Goal: Task Accomplishment & Management: Manage account settings

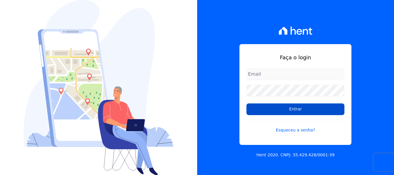
click at [284, 112] on input "Entrar" at bounding box center [295, 109] width 98 height 12
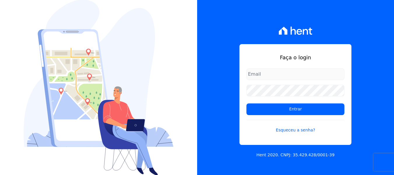
type input "[PERSON_NAME][EMAIL_ADDRESS][DOMAIN_NAME]"
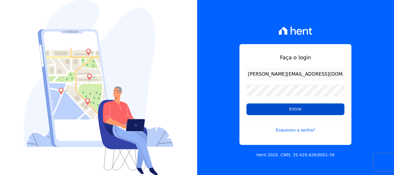
click at [262, 113] on input "Entrar" at bounding box center [295, 109] width 98 height 12
click at [302, 104] on input "Entrar" at bounding box center [295, 109] width 98 height 12
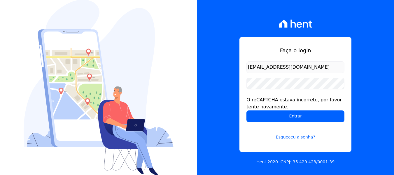
click at [282, 90] on form "[EMAIL_ADDRESS][DOMAIN_NAME] O reCAPTCHA estava incorreto, por favor tente nova…" at bounding box center [295, 104] width 98 height 86
click at [286, 101] on div "O reCAPTCHA estava incorreto, por favor tente novamente." at bounding box center [295, 103] width 98 height 14
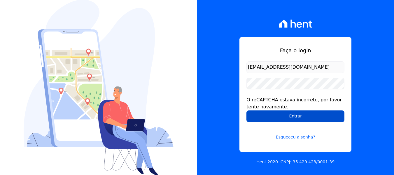
click at [293, 118] on input "Entrar" at bounding box center [295, 116] width 98 height 12
click at [273, 118] on input "Entrar" at bounding box center [295, 116] width 98 height 12
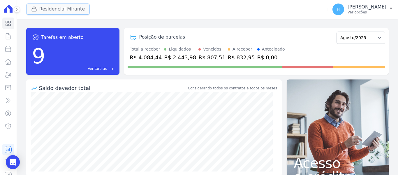
click at [32, 10] on icon "button" at bounding box center [34, 9] width 6 height 6
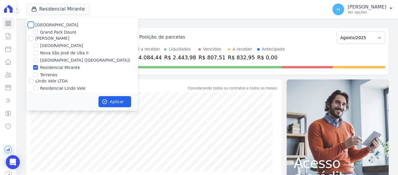
click at [30, 23] on input "[GEOGRAPHIC_DATA]" at bounding box center [31, 24] width 5 height 5
checkbox input "true"
drag, startPoint x: 31, startPoint y: 39, endPoint x: 32, endPoint y: 43, distance: 3.9
click at [31, 40] on input "[PERSON_NAME]" at bounding box center [31, 38] width 5 height 5
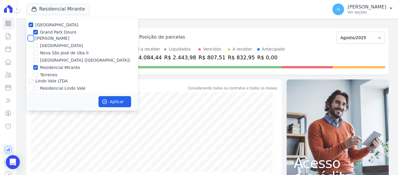
checkbox input "true"
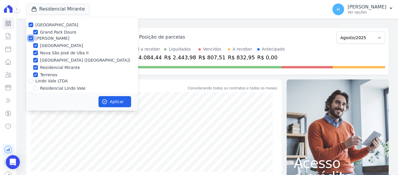
scroll to position [17, 0]
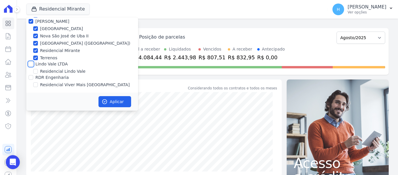
click at [31, 65] on input "Lindo Vale LTDA" at bounding box center [31, 64] width 5 height 5
checkbox input "true"
drag, startPoint x: 32, startPoint y: 78, endPoint x: 38, endPoint y: 84, distance: 8.3
click at [31, 79] on input "RDR Engenharia" at bounding box center [31, 77] width 5 height 5
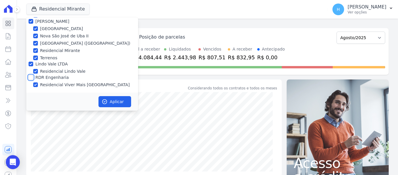
checkbox input "true"
click at [109, 104] on button "Aplicar" at bounding box center [115, 101] width 33 height 11
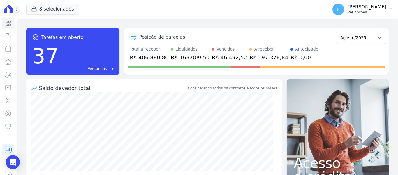
click at [383, 8] on p "[PERSON_NAME]" at bounding box center [367, 7] width 39 height 6
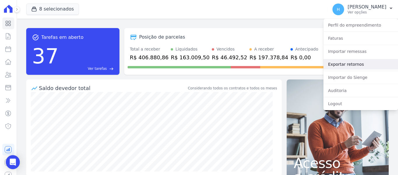
click at [352, 67] on link "Exportar retornos" at bounding box center [361, 64] width 75 height 11
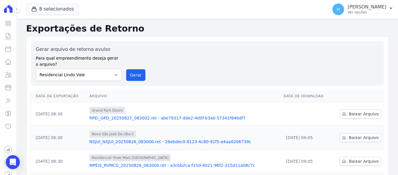
scroll to position [29, 0]
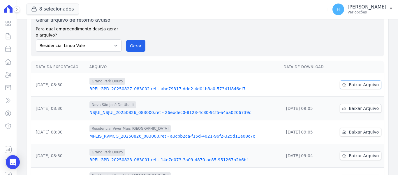
click at [342, 88] on link "Baixar Arquivo" at bounding box center [361, 84] width 42 height 9
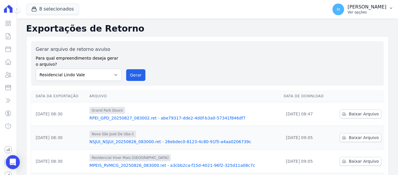
click at [376, 13] on p "Ver opções" at bounding box center [367, 12] width 39 height 5
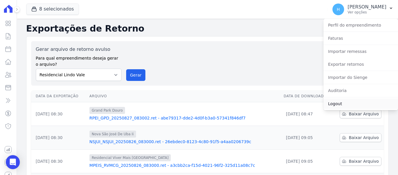
drag, startPoint x: 343, startPoint y: 105, endPoint x: 282, endPoint y: 114, distance: 62.2
click at [343, 105] on link "Logout" at bounding box center [361, 103] width 75 height 11
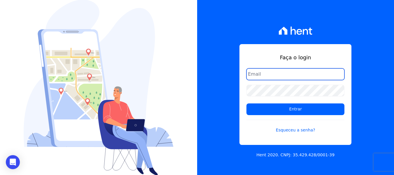
type input "hellen@3pnegociosimobiliarios.com.br"
